Goal: Check status

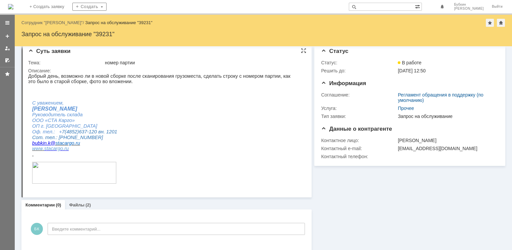
scroll to position [9, 0]
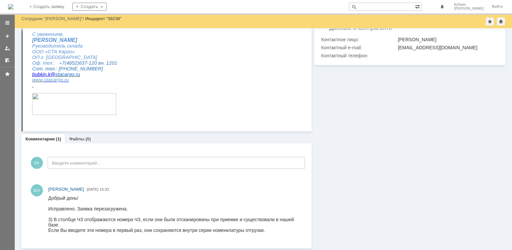
scroll to position [90, 0]
click at [344, 141] on div "Информация Статус Статус: Ожидает ответа контрагента Решить до: 18.08.2025 11:5…" at bounding box center [409, 93] width 194 height 310
